Goal: Communication & Community: Participate in discussion

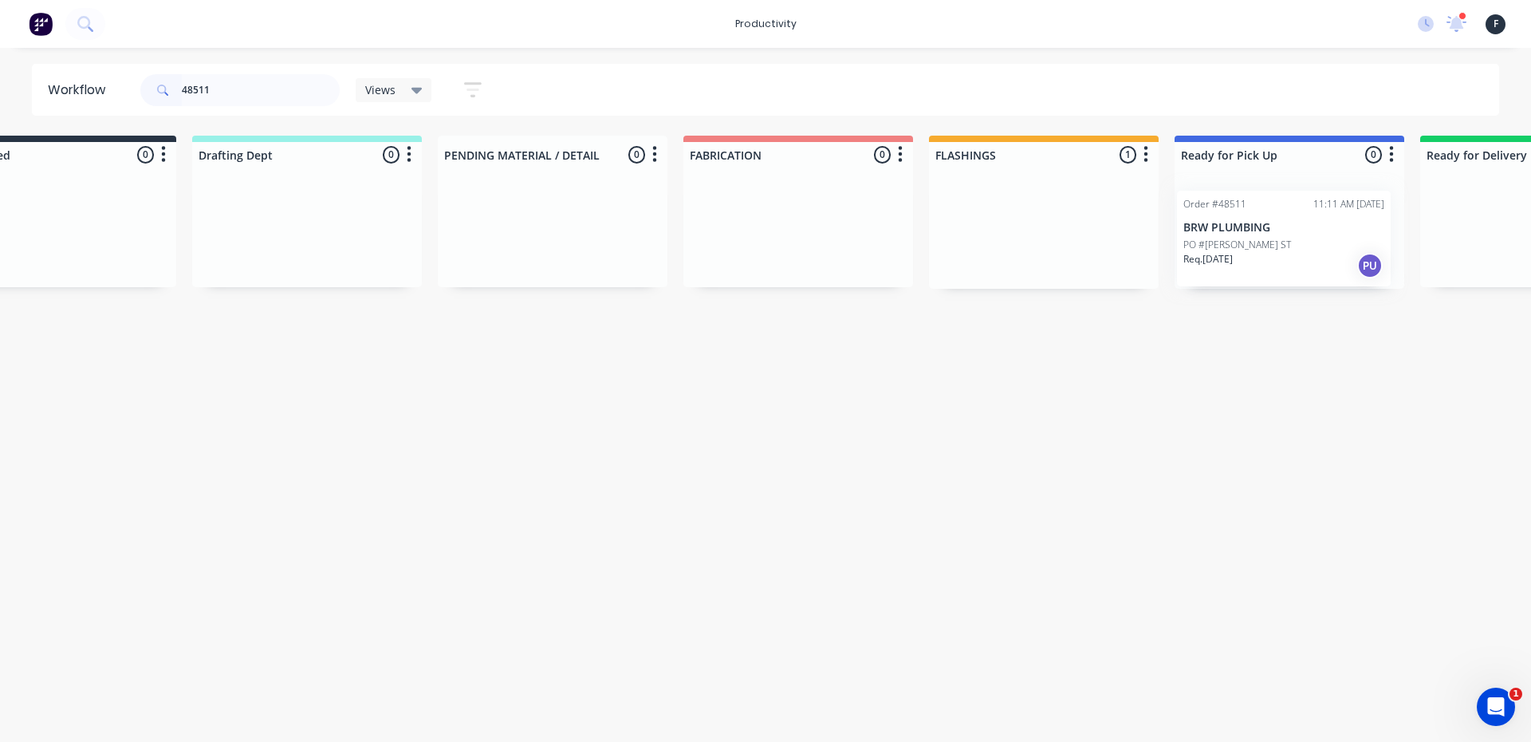
drag, startPoint x: 1063, startPoint y: 231, endPoint x: 1248, endPoint y: 242, distance: 185.4
click at [1248, 242] on div "Submitted 0 Sort By Created date Required date Order number Customer name Most …" at bounding box center [1230, 212] width 2660 height 153
type input "48511"
click at [1272, 234] on div at bounding box center [1283, 227] width 230 height 121
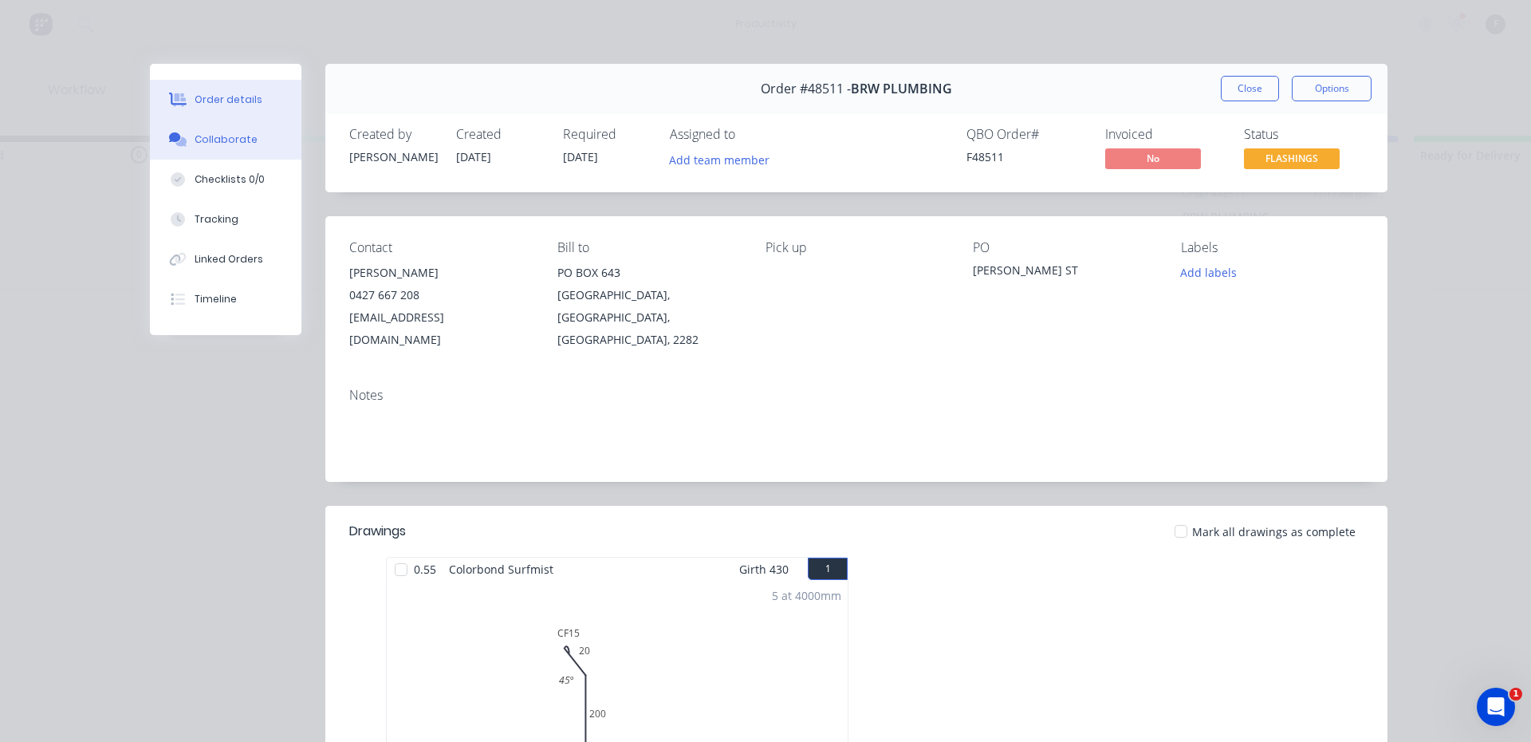
click at [215, 124] on button "Collaborate" at bounding box center [226, 140] width 152 height 40
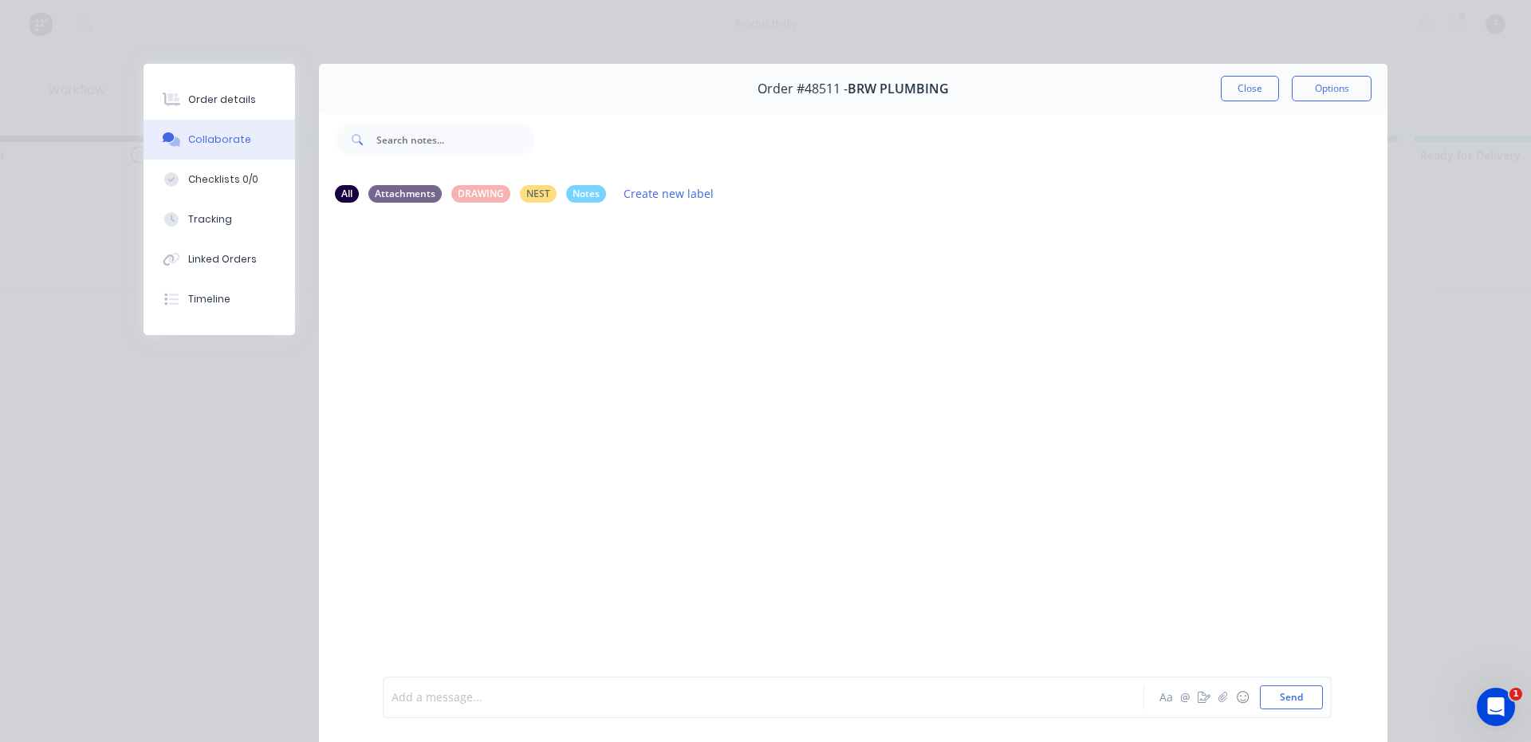
click at [470, 699] on div at bounding box center [741, 697] width 698 height 17
click at [1242, 88] on button "Close" at bounding box center [1250, 89] width 58 height 26
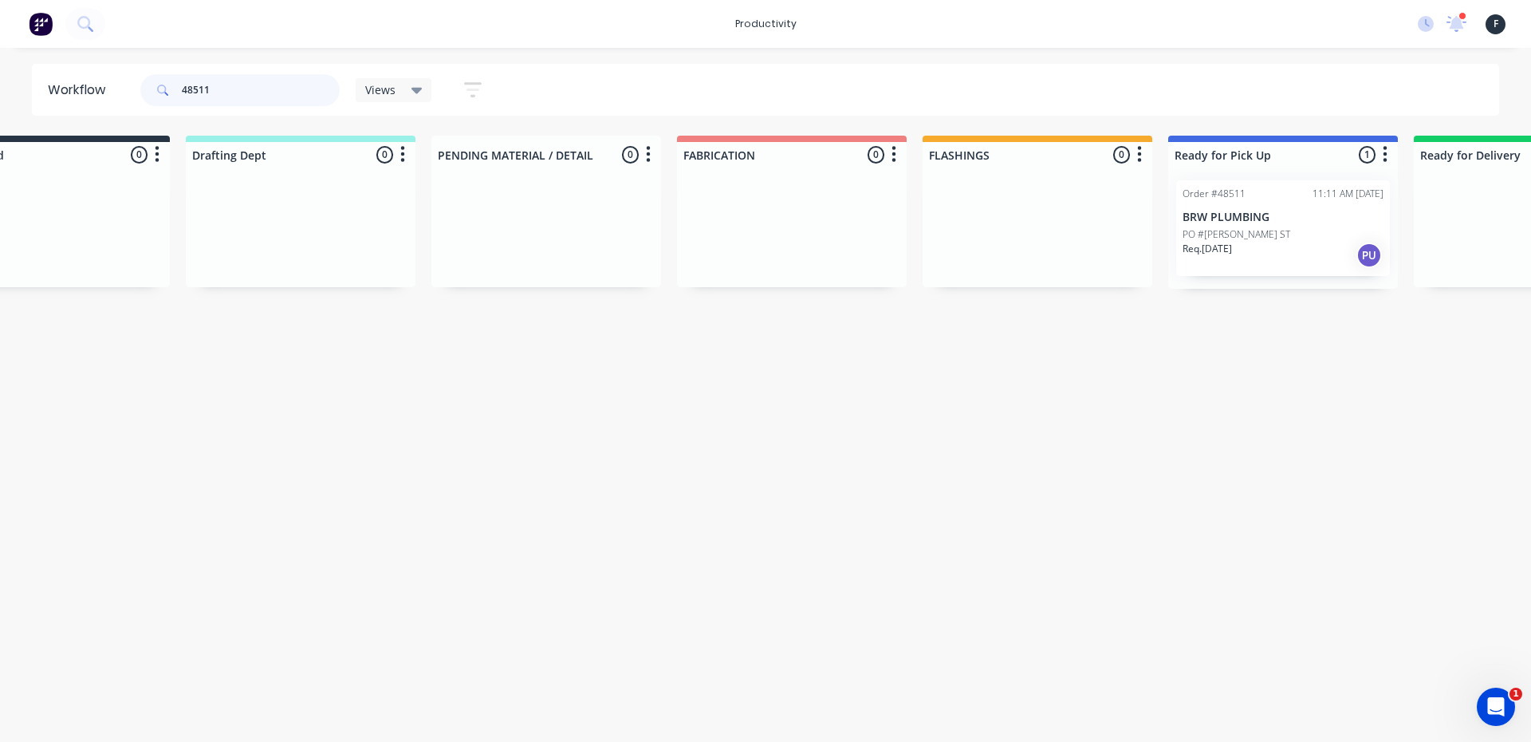
click at [221, 83] on input "48511" at bounding box center [261, 90] width 158 height 32
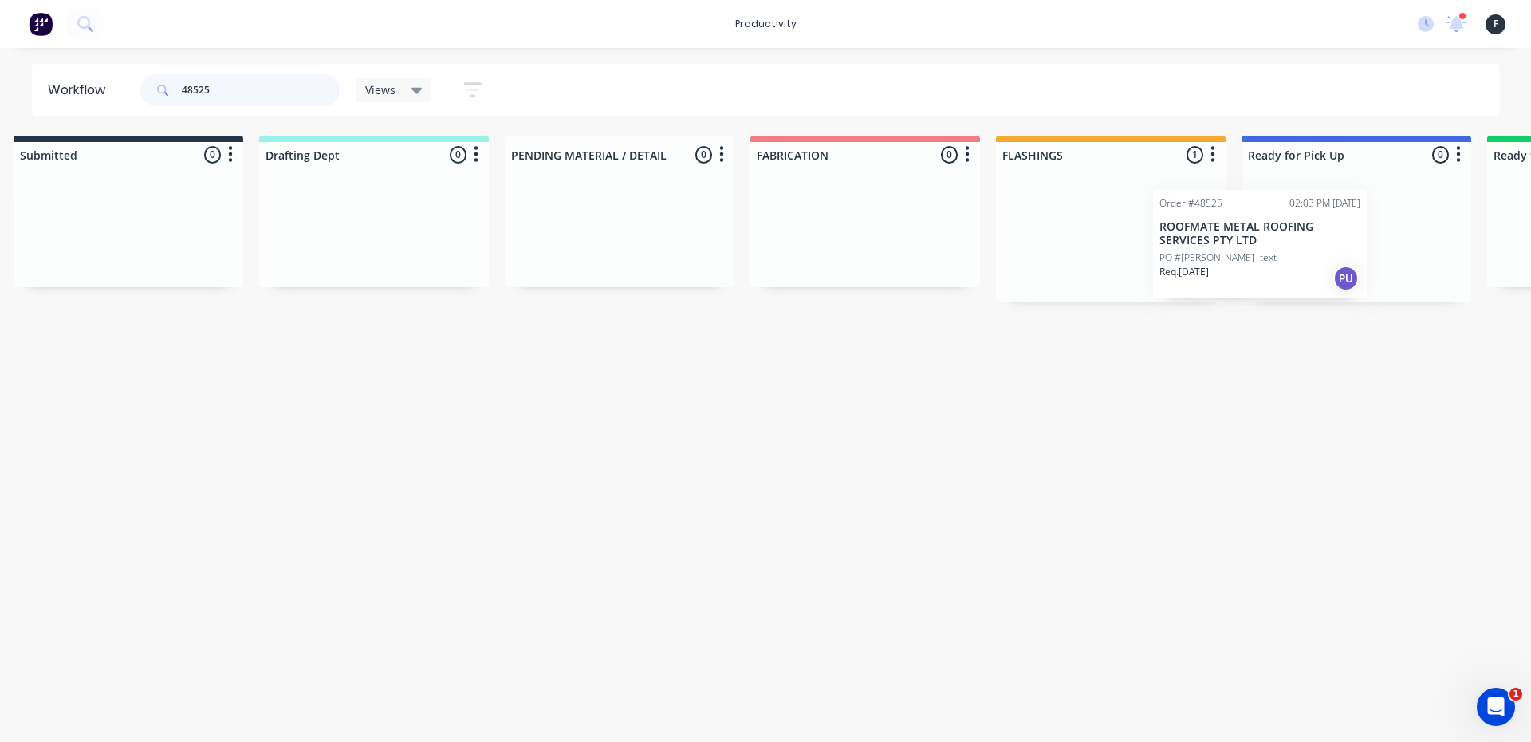
scroll to position [0, 62]
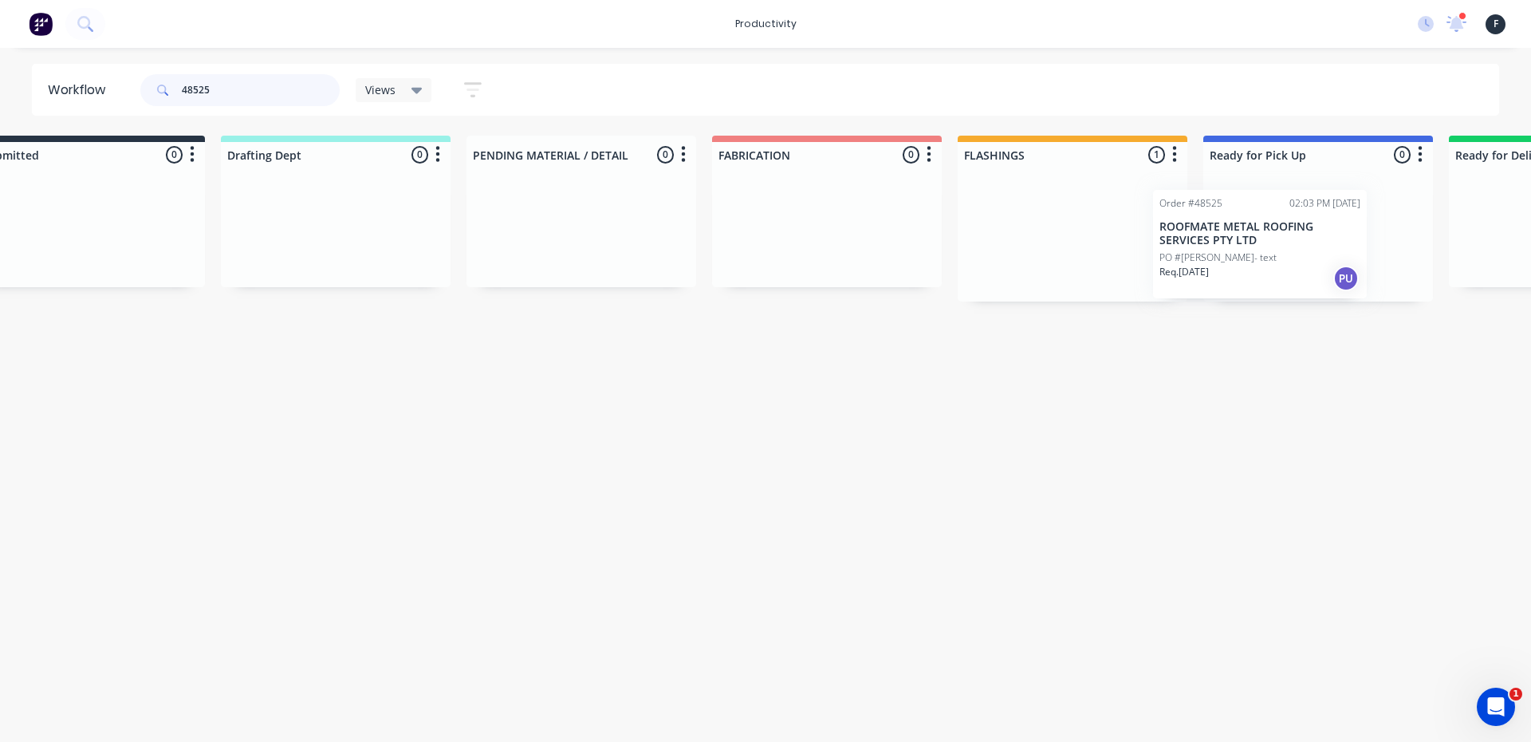
drag, startPoint x: 1037, startPoint y: 234, endPoint x: 1180, endPoint y: 249, distance: 144.4
click at [1180, 249] on div "Order #48525 02:03 PM 13/10/25 ROOFMATE METAL ROOFING SERVICES PTY LTD PO #eric…" at bounding box center [1072, 234] width 230 height 134
type input "48525"
click at [1252, 225] on p "ROOFMATE METAL ROOFING SERVICES PTY LTD" at bounding box center [1315, 224] width 201 height 27
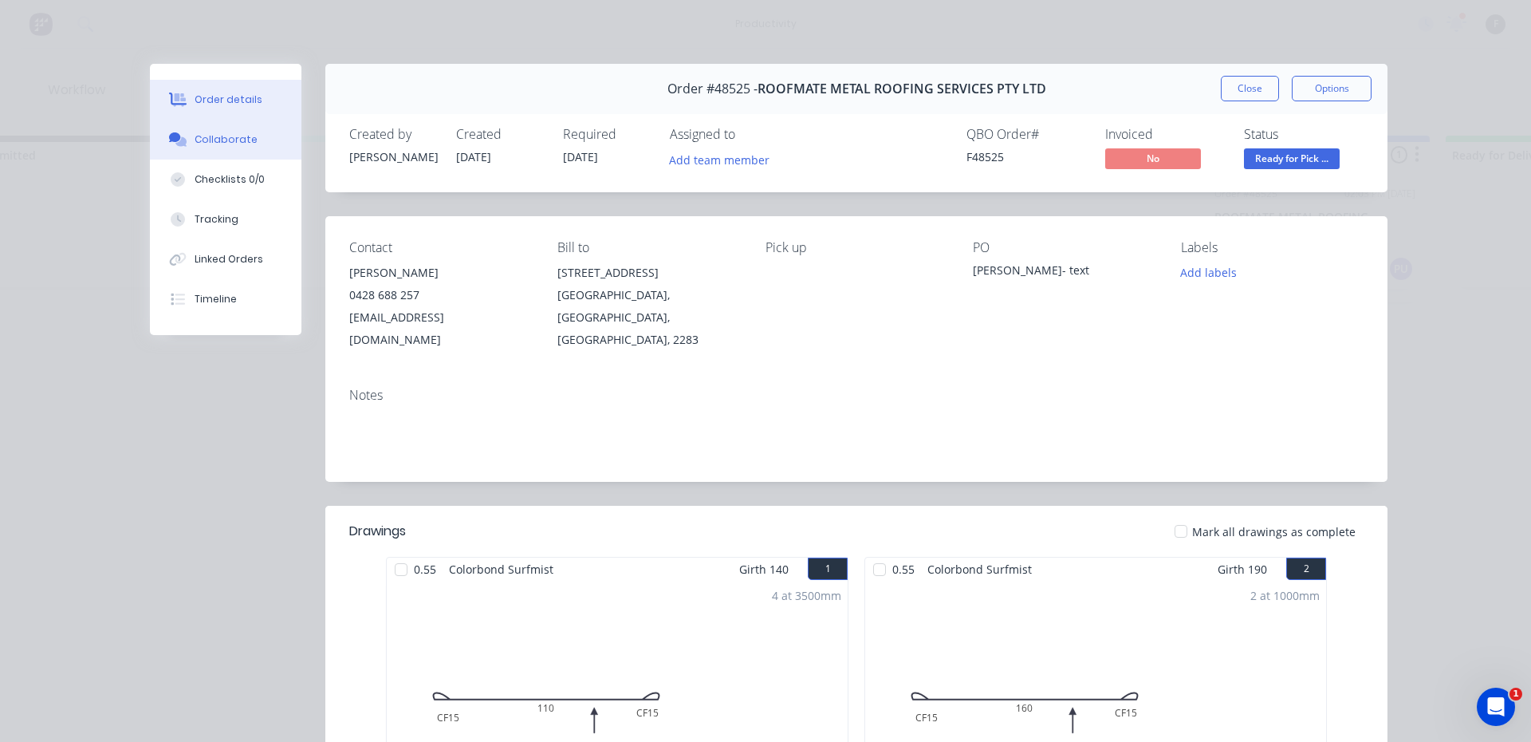
click at [181, 144] on div at bounding box center [178, 139] width 24 height 14
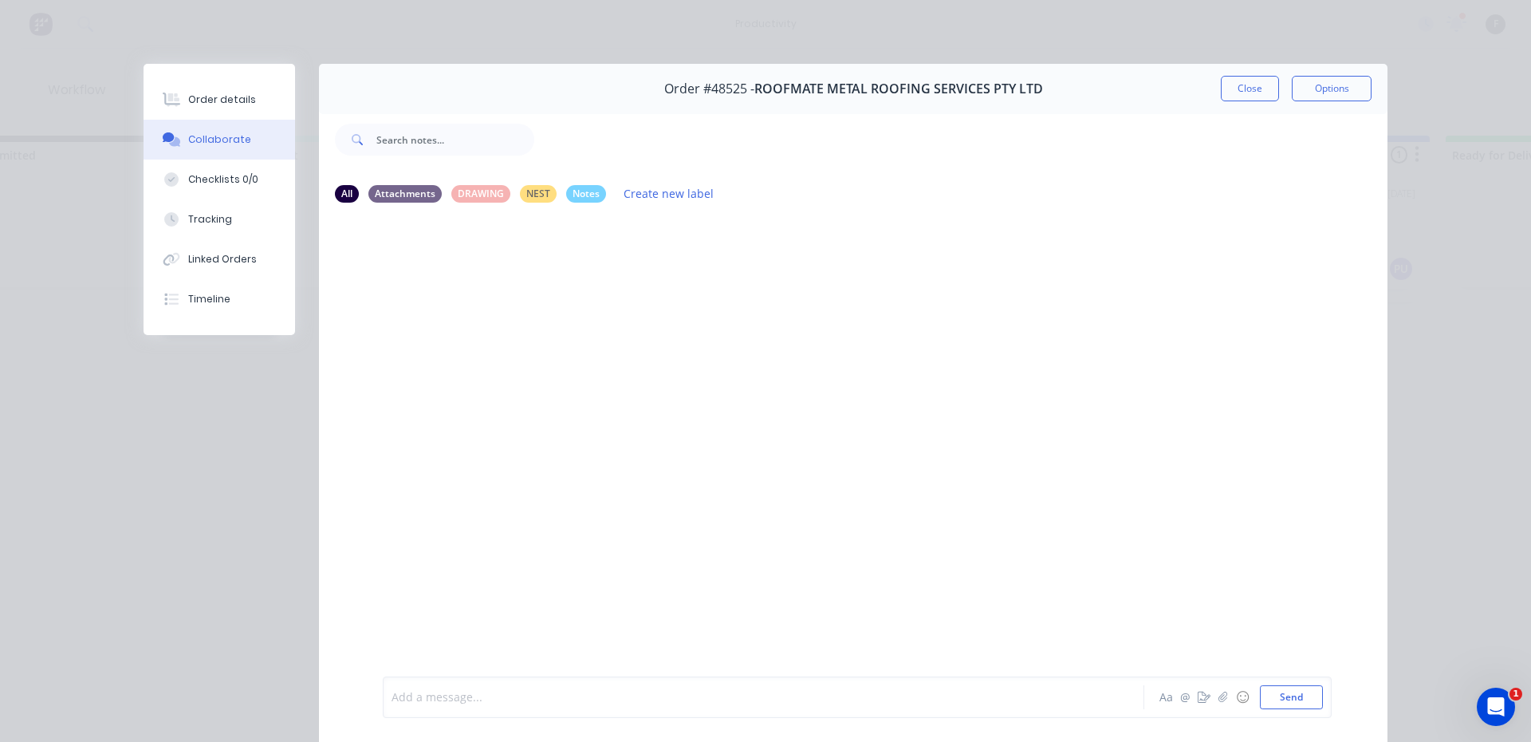
click at [423, 696] on div at bounding box center [741, 697] width 698 height 17
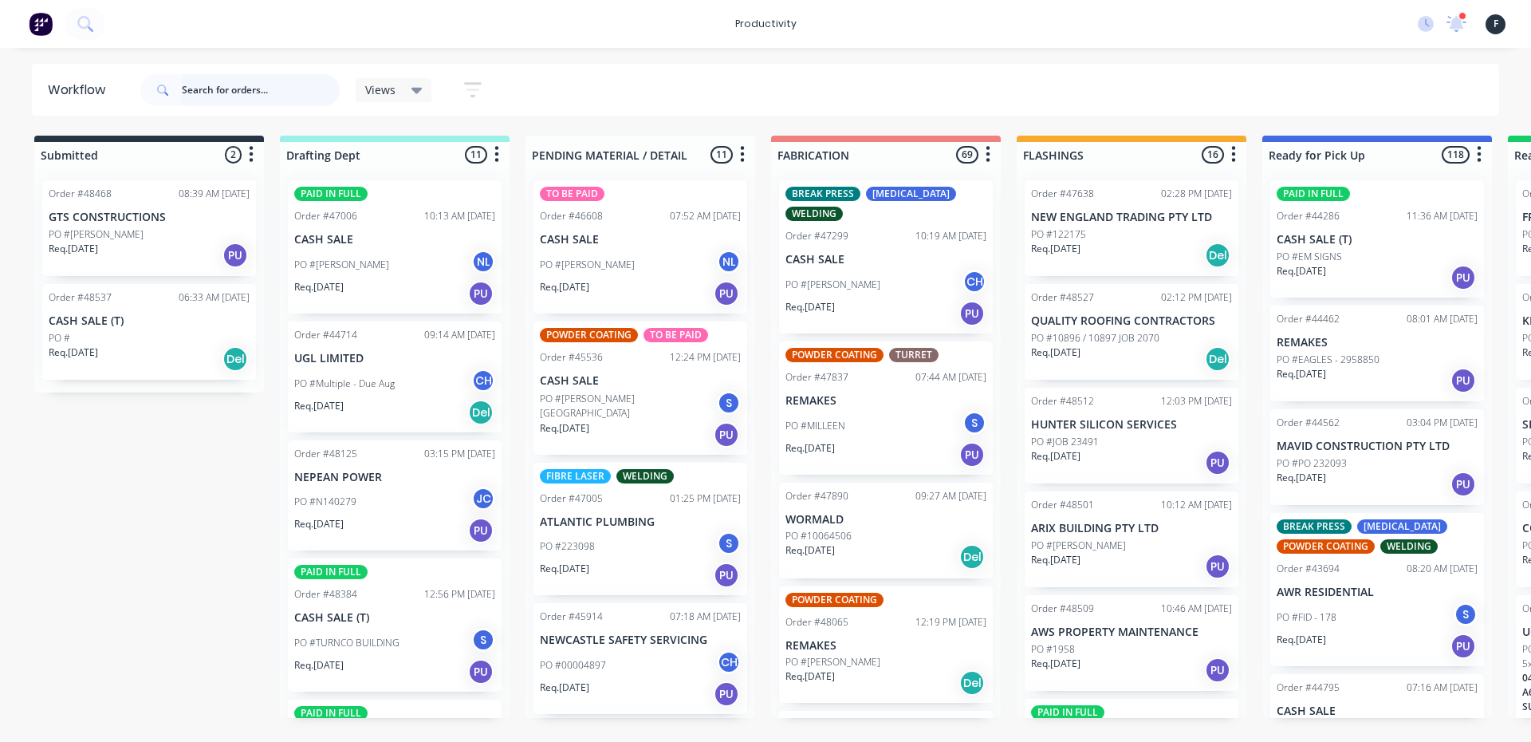
click at [265, 95] on input "text" at bounding box center [261, 90] width 158 height 32
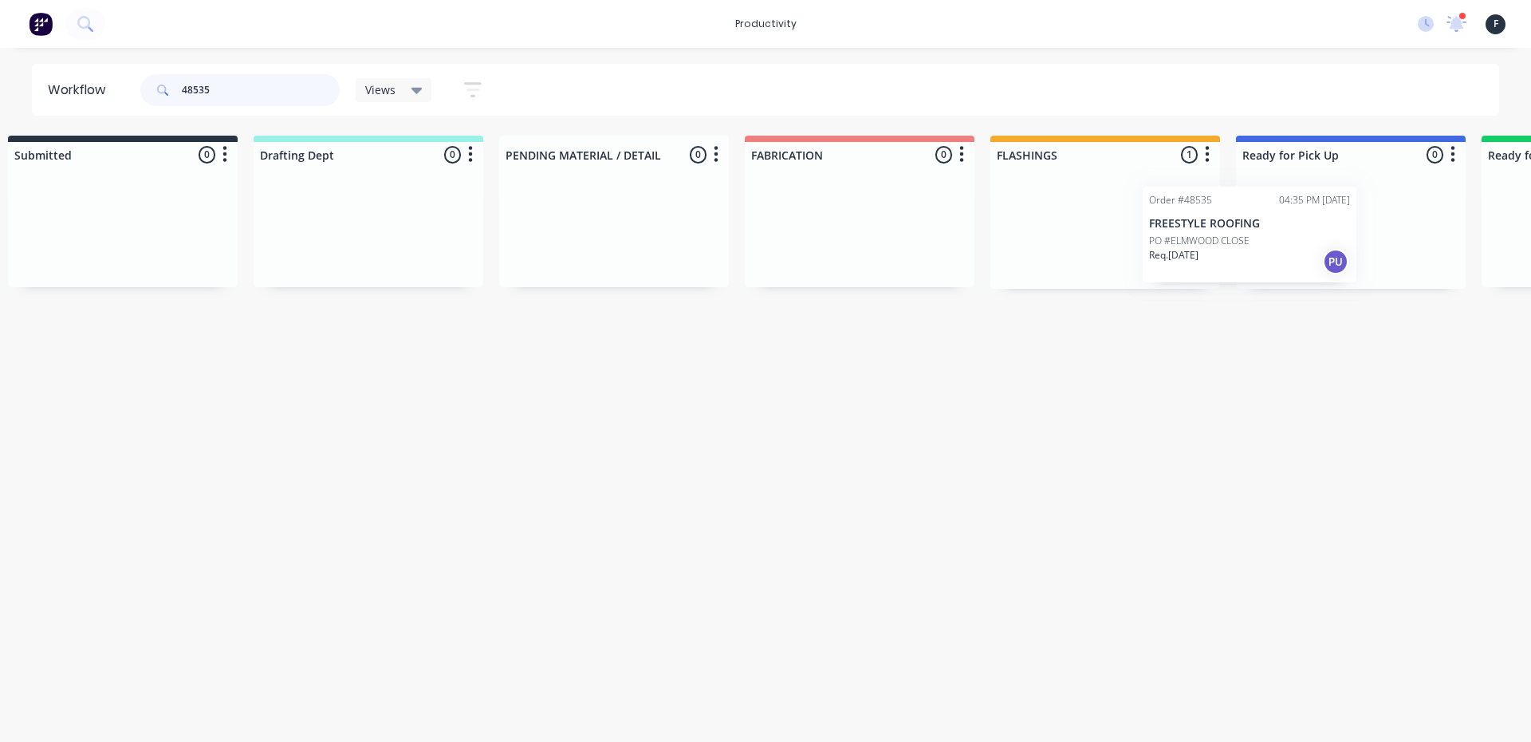
scroll to position [0, 53]
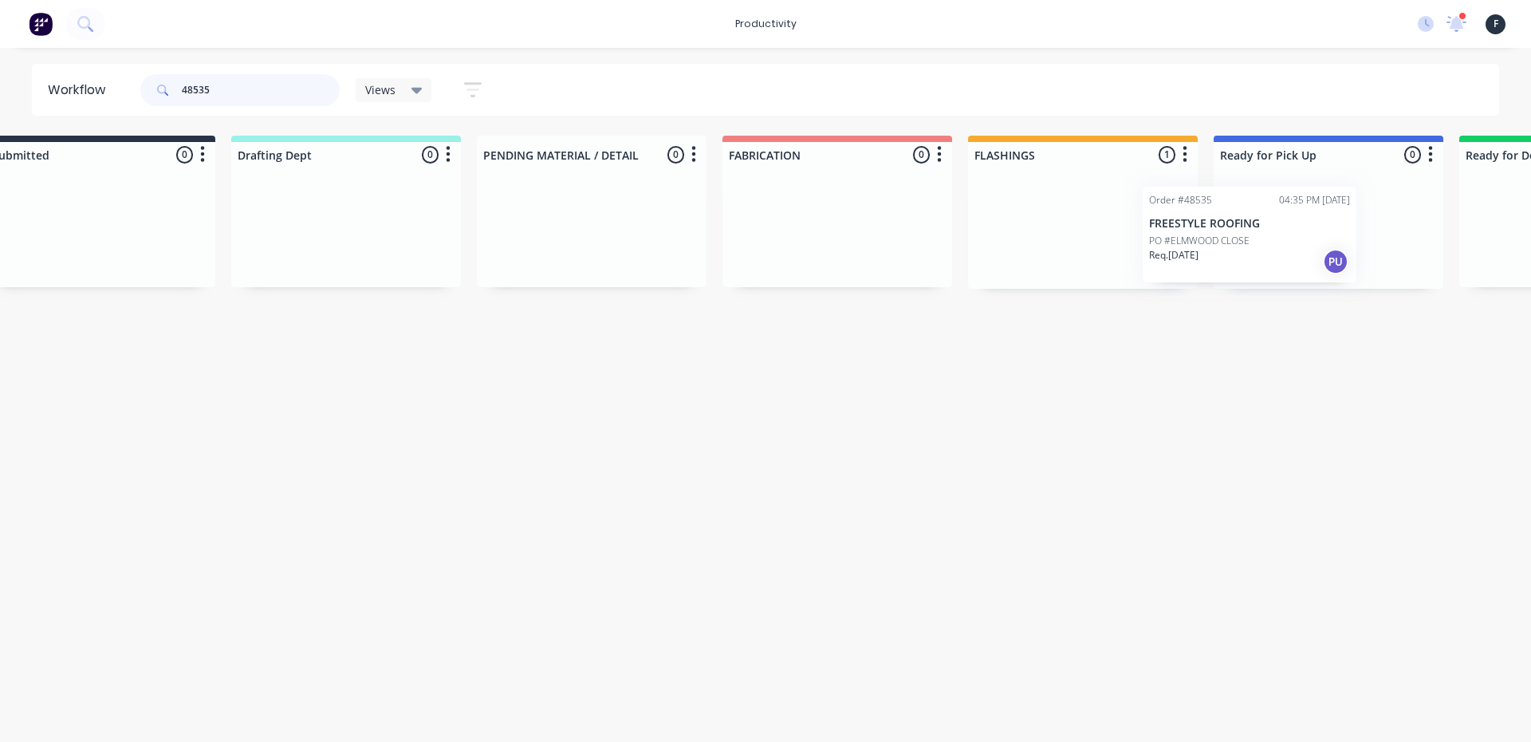
drag, startPoint x: 1091, startPoint y: 197, endPoint x: 1243, endPoint y: 207, distance: 152.6
click at [1231, 210] on div "Submitted 0 Sort By Created date Required date Order number Customer name Most …" at bounding box center [1269, 212] width 2660 height 153
type input "48535"
click at [1303, 197] on div at bounding box center [1325, 227] width 230 height 121
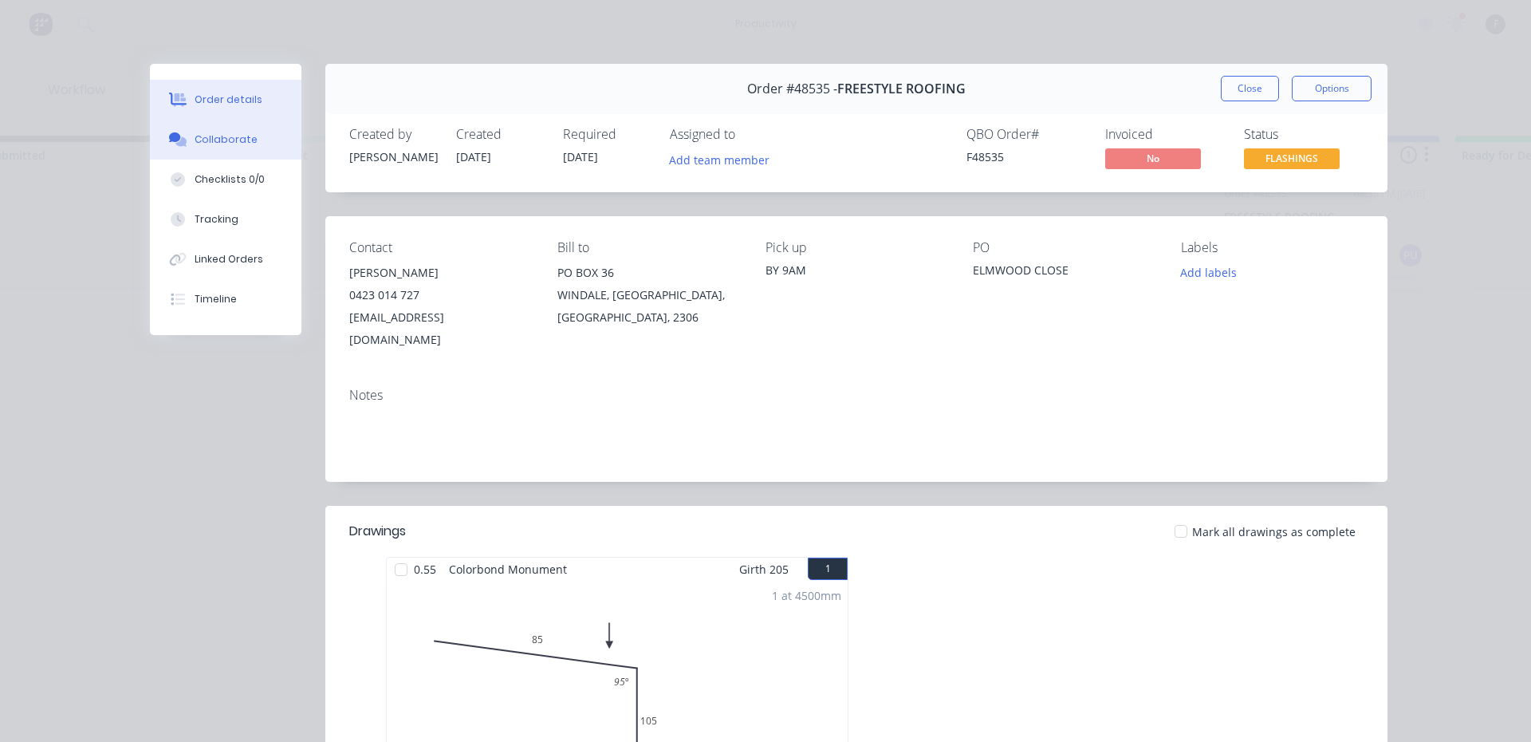
click at [263, 150] on button "Collaborate" at bounding box center [226, 140] width 152 height 40
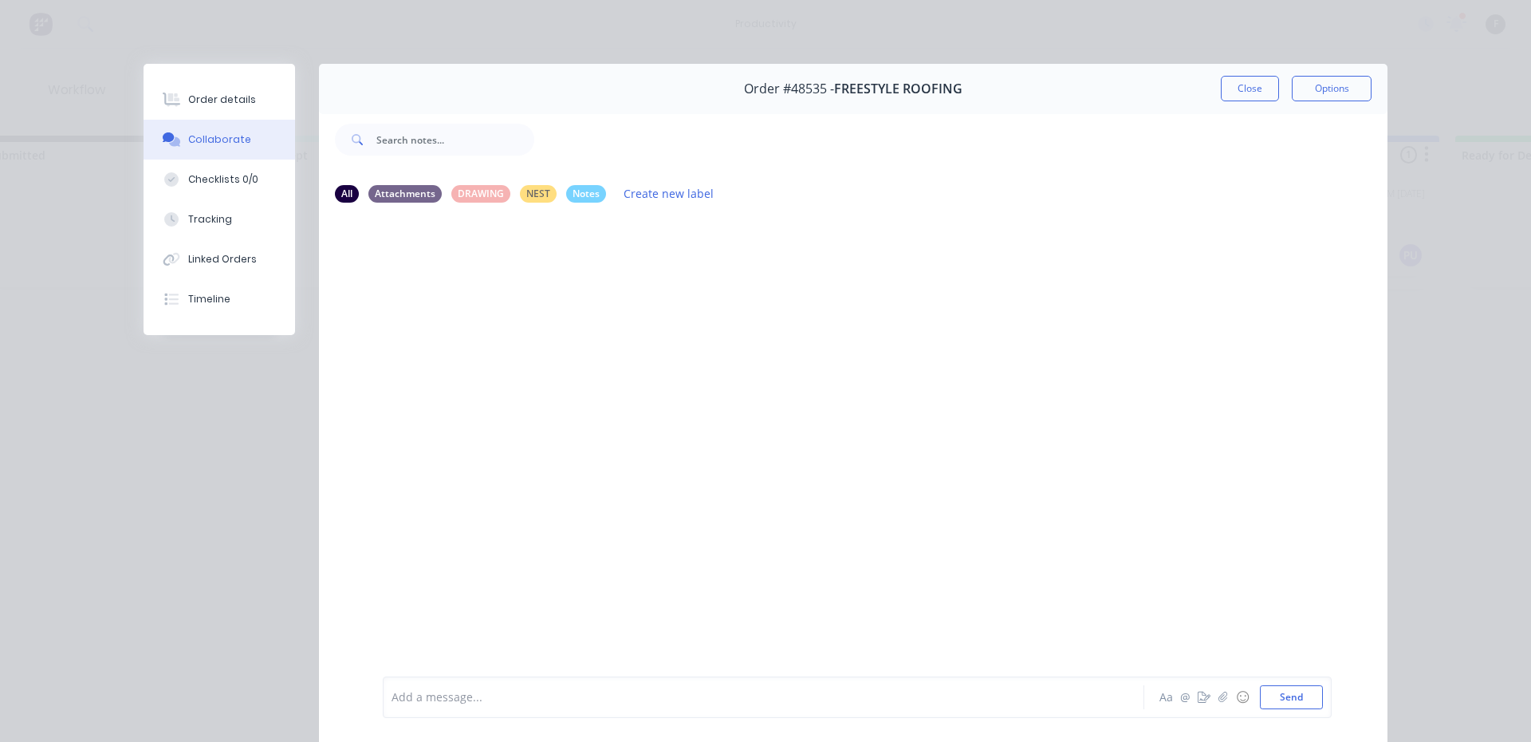
click at [460, 707] on div "Add a message..." at bounding box center [741, 697] width 699 height 24
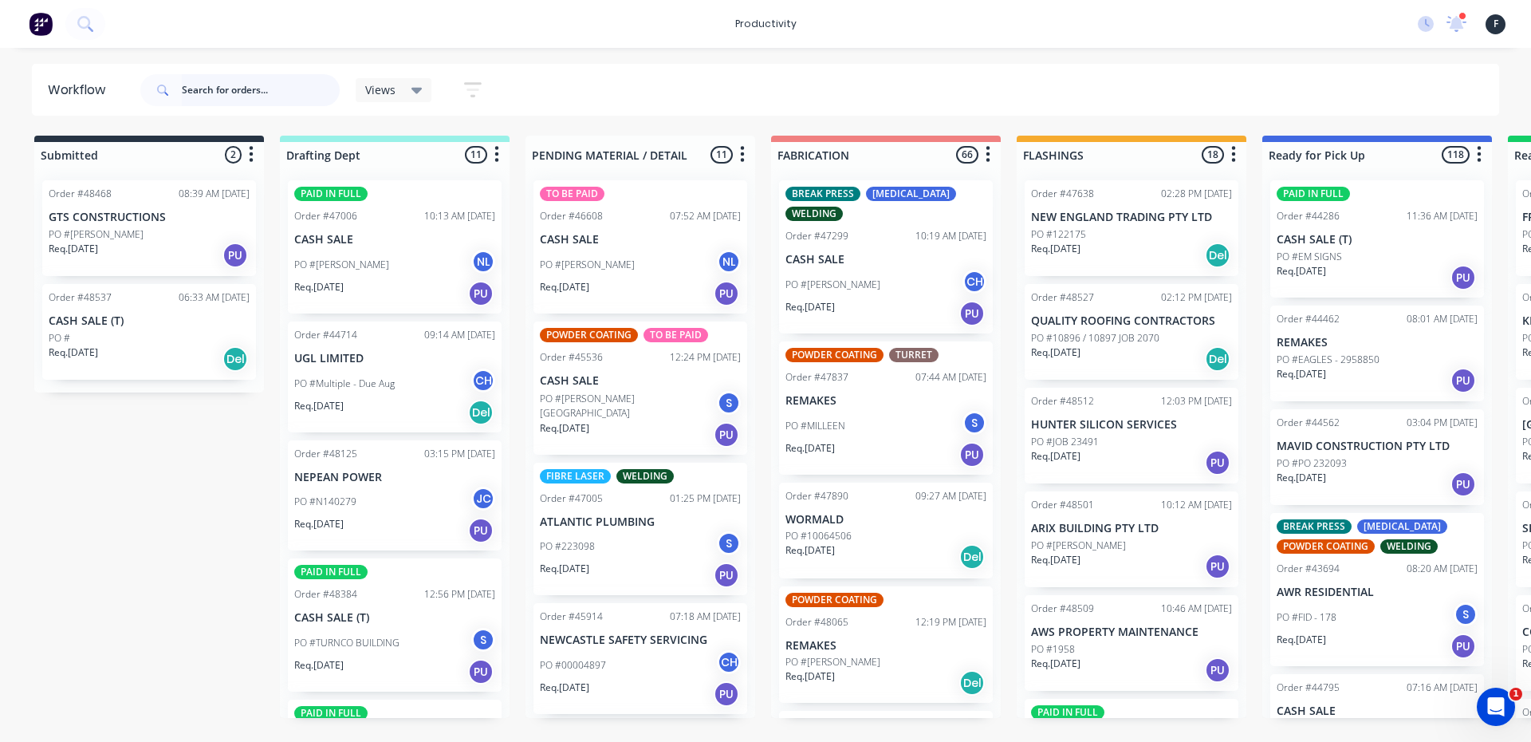
click at [270, 89] on input "text" at bounding box center [261, 90] width 158 height 32
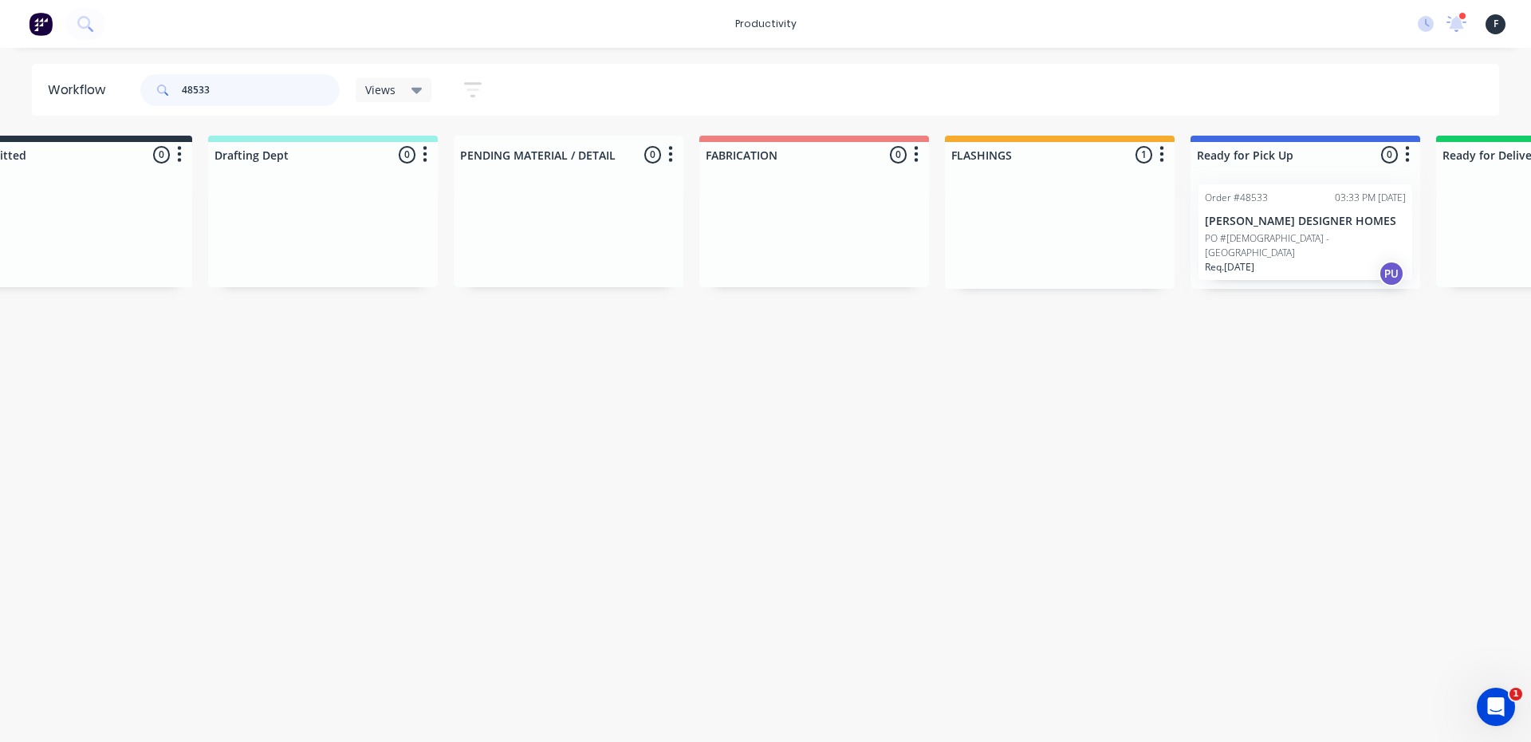
drag, startPoint x: 1079, startPoint y: 255, endPoint x: 1258, endPoint y: 259, distance: 178.7
click at [1258, 259] on div "Submitted 0 Sort By Created date Required date Order number Customer name Most …" at bounding box center [1246, 212] width 2660 height 153
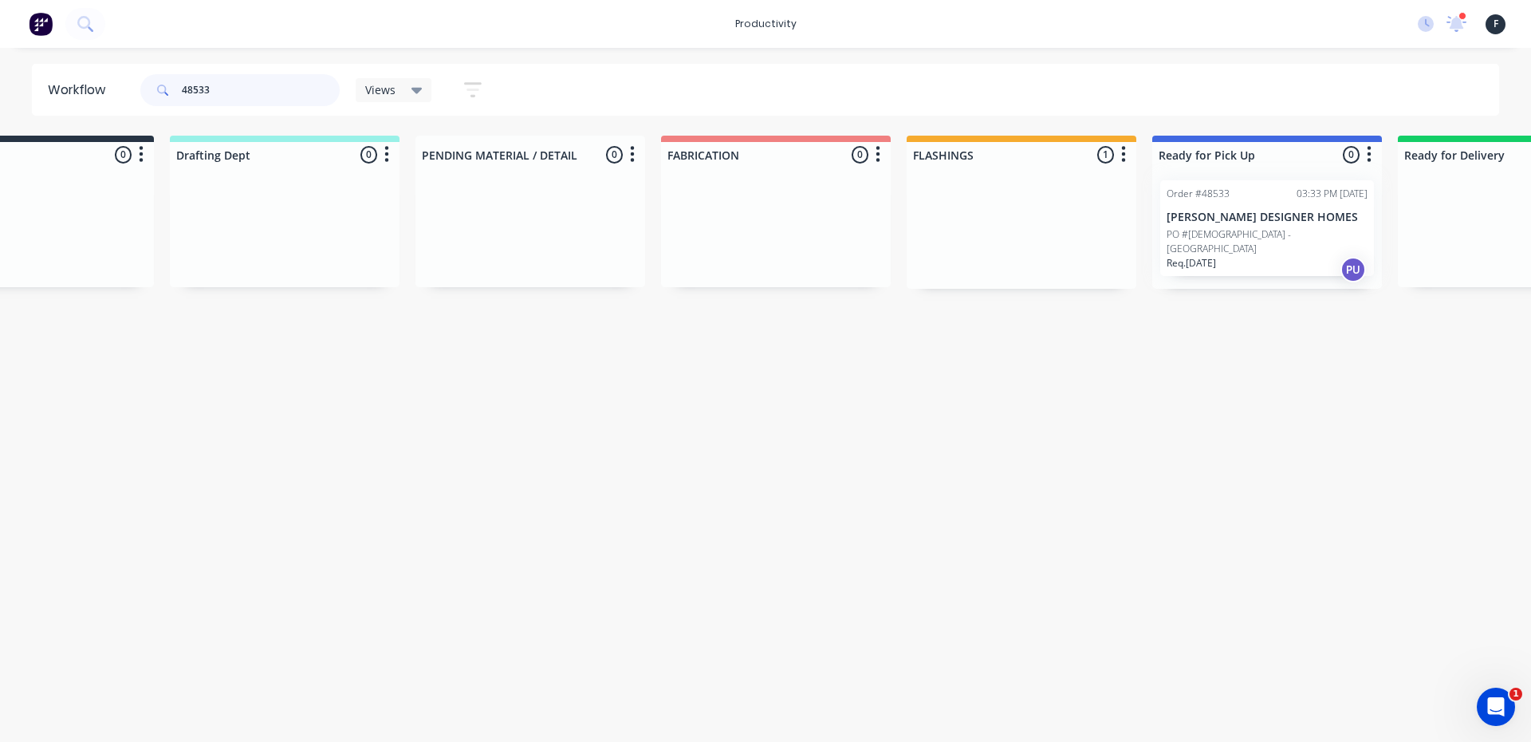
type input "48533"
click at [1258, 253] on div at bounding box center [1267, 227] width 230 height 121
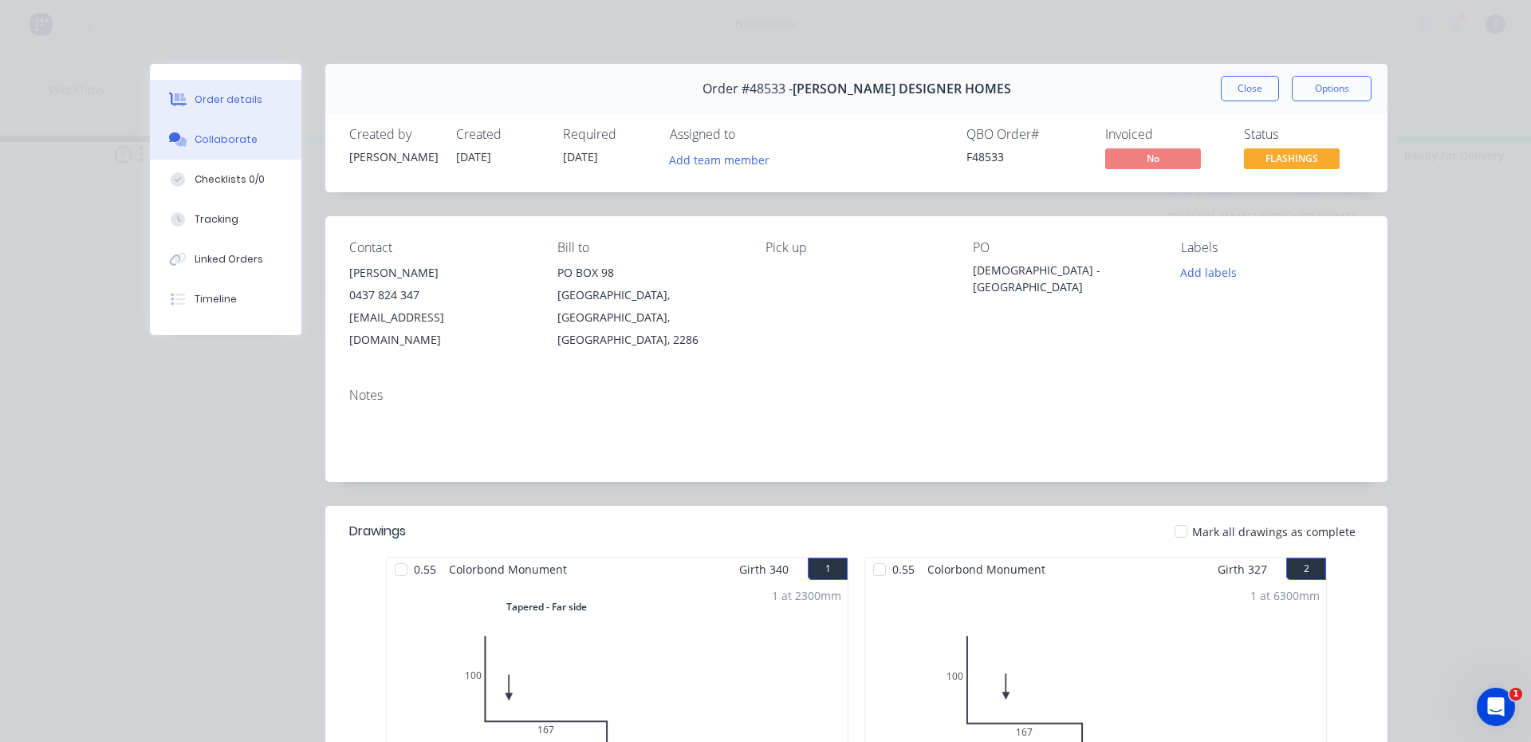
click at [191, 152] on button "Collaborate" at bounding box center [226, 140] width 152 height 40
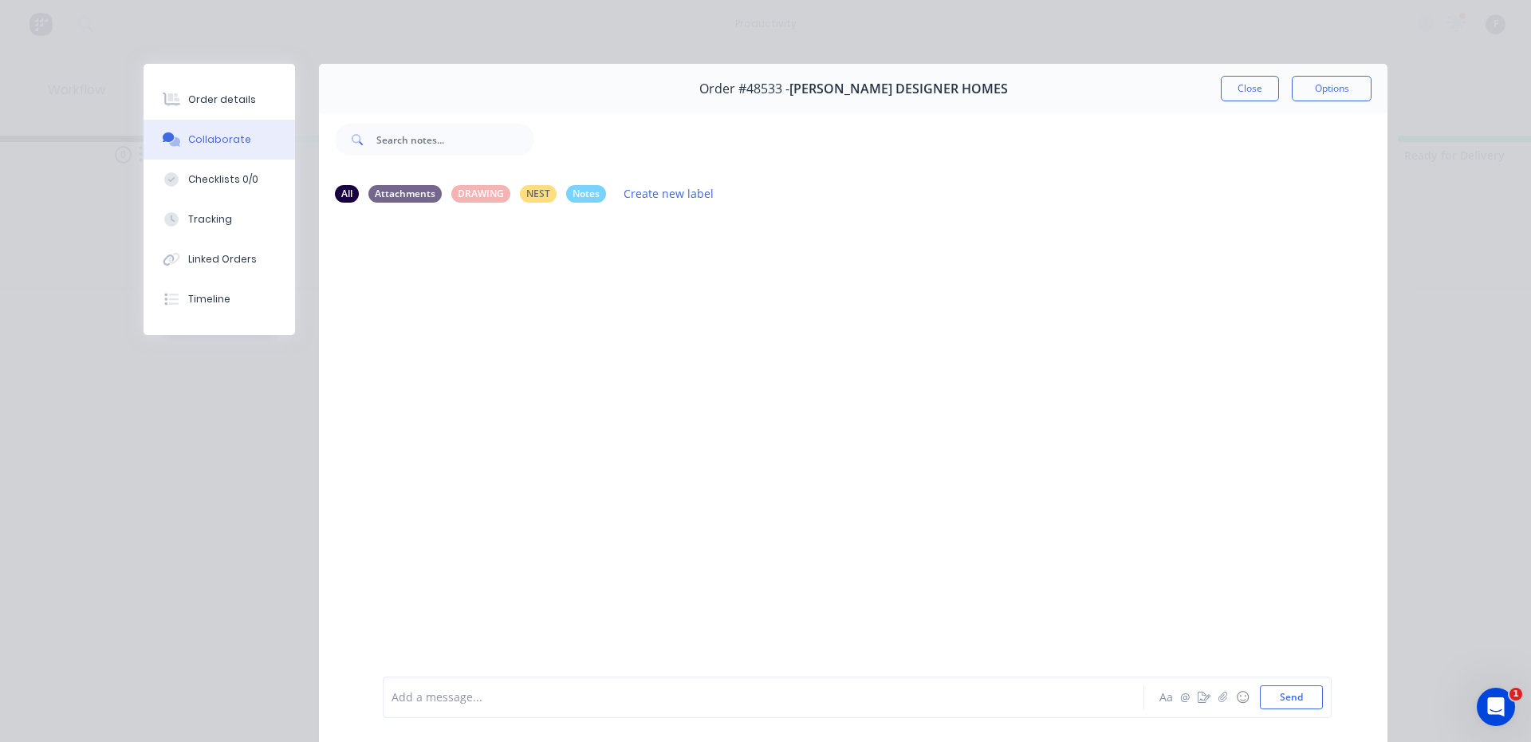
click at [483, 699] on div at bounding box center [741, 697] width 698 height 17
